Goal: Information Seeking & Learning: Learn about a topic

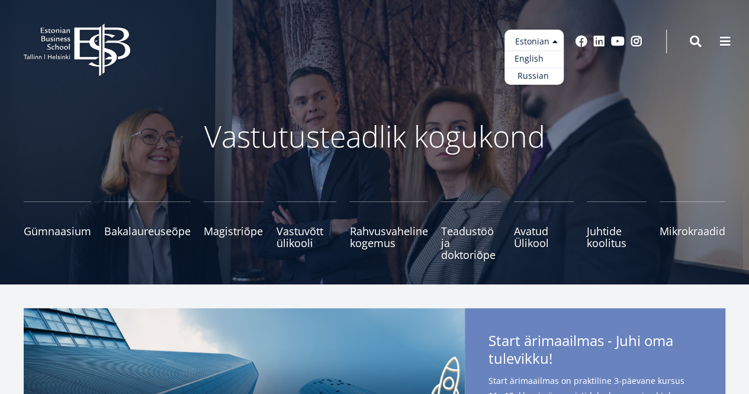
click at [531, 56] on link "English" at bounding box center [533, 58] width 59 height 17
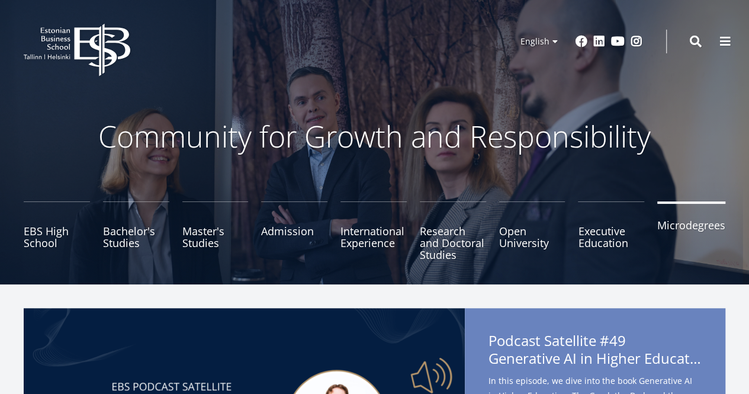
click at [698, 226] on link "Microdegrees" at bounding box center [691, 230] width 68 height 59
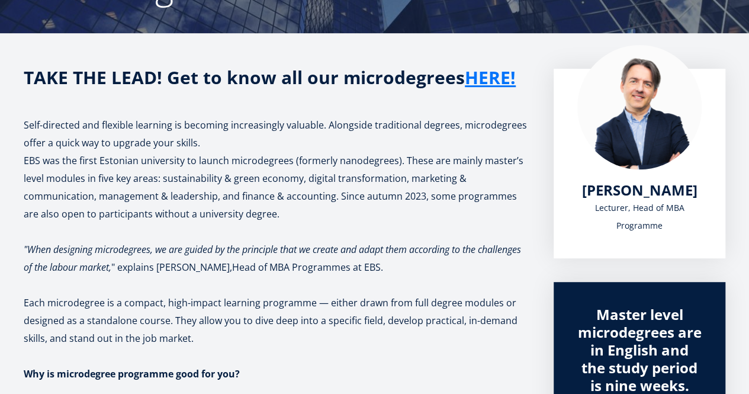
scroll to position [175, 0]
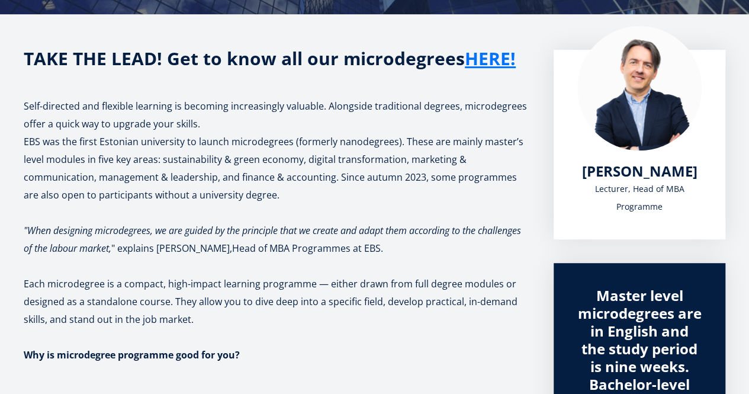
click at [503, 62] on link "HERE!" at bounding box center [490, 59] width 51 height 18
